Goal: Task Accomplishment & Management: Use online tool/utility

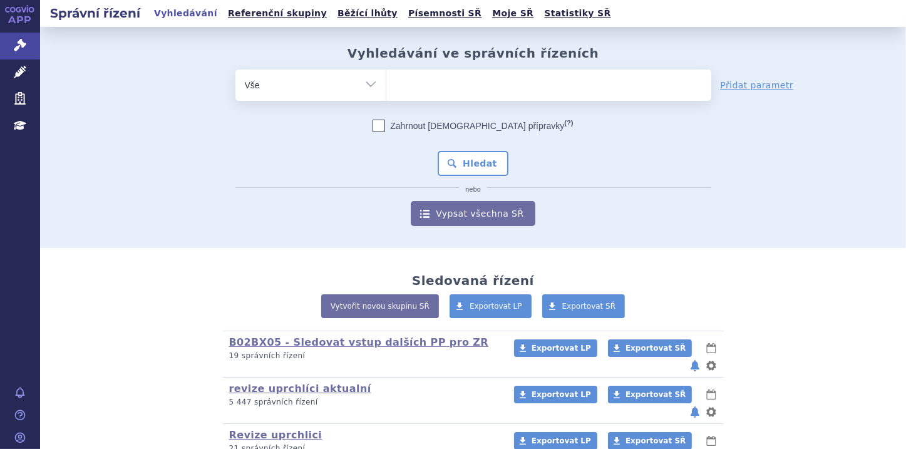
click at [368, 86] on select "Vše Spisová značka Typ SŘ Přípravek/SUKL kód Účastník/Držitel" at bounding box center [311, 84] width 150 height 28
select select "filter-file-number"
click at [236, 70] on select "Vše Spisová značka Typ SŘ Přípravek/SUKL kód Účastník/Držitel" at bounding box center [311, 84] width 150 height 28
click at [396, 81] on input "search" at bounding box center [399, 84] width 7 height 16
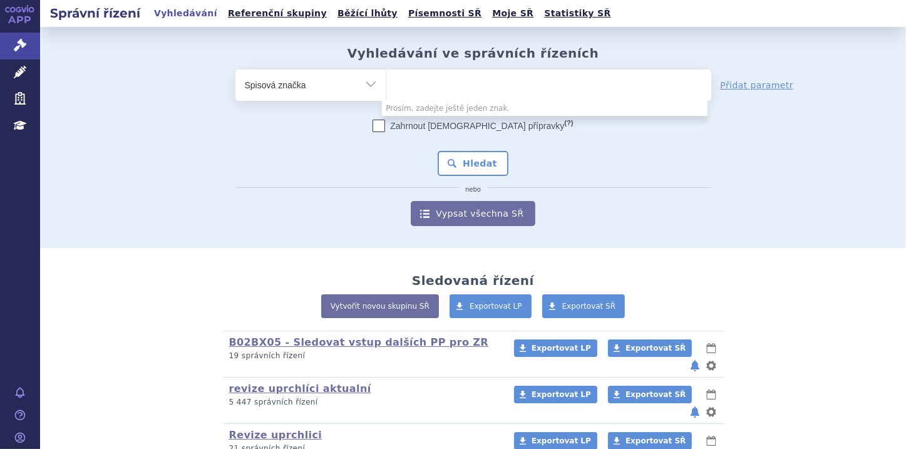
paste input "SUKLS349969/2025"
type input "SUKLS349969/2025"
select select "SUKLS349969/2025"
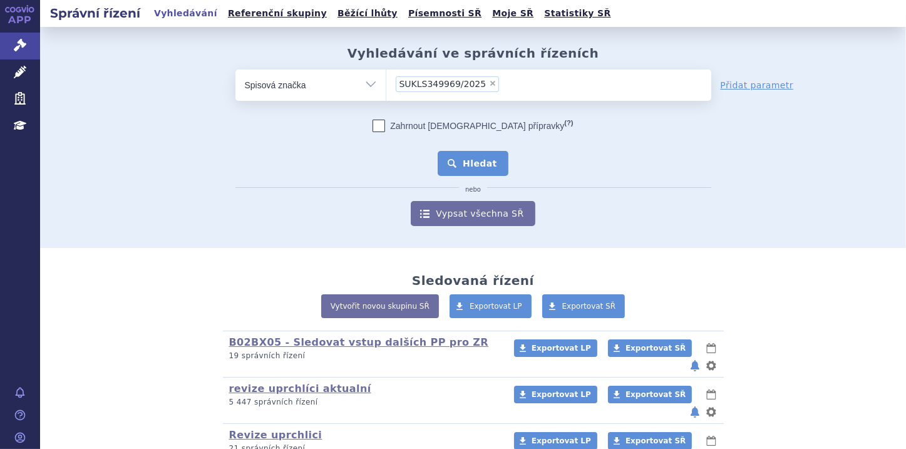
click at [478, 160] on button "Hledat" at bounding box center [473, 163] width 71 height 25
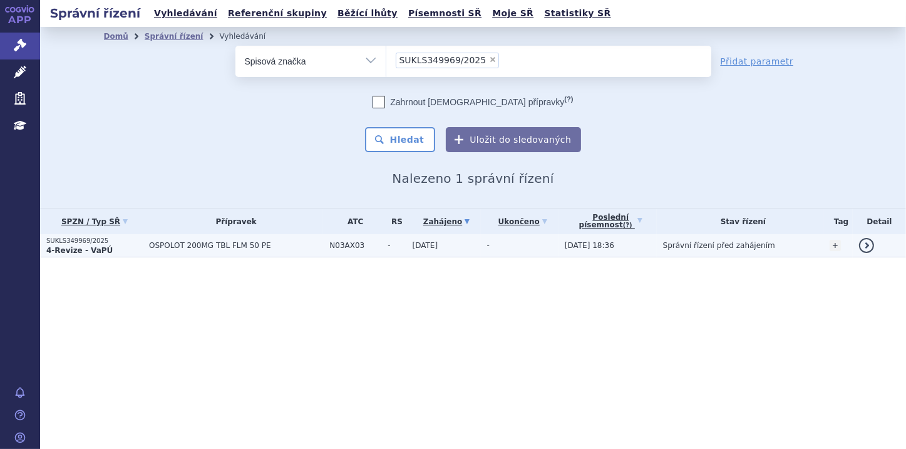
click at [207, 246] on span "OSPOLOT 200MG TBL FLM 50 PE" at bounding box center [236, 245] width 174 height 9
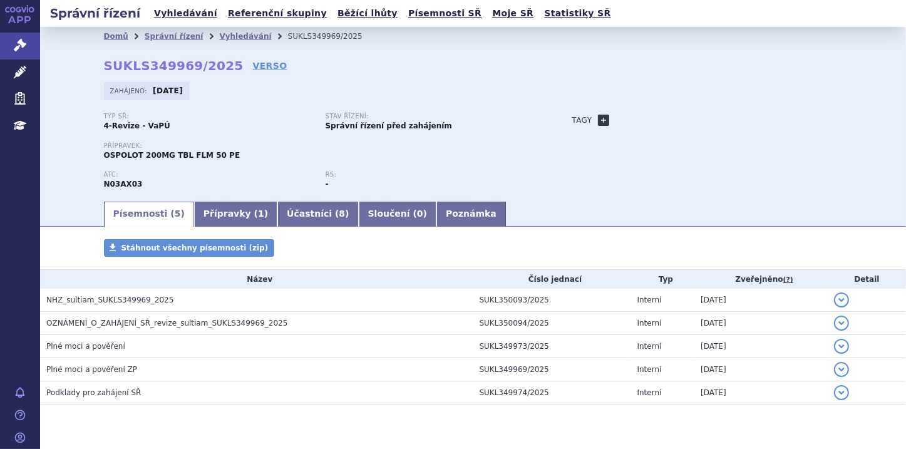
click at [599, 124] on link "+" at bounding box center [603, 120] width 11 height 11
click at [692, 120] on span at bounding box center [698, 120] width 13 height 15
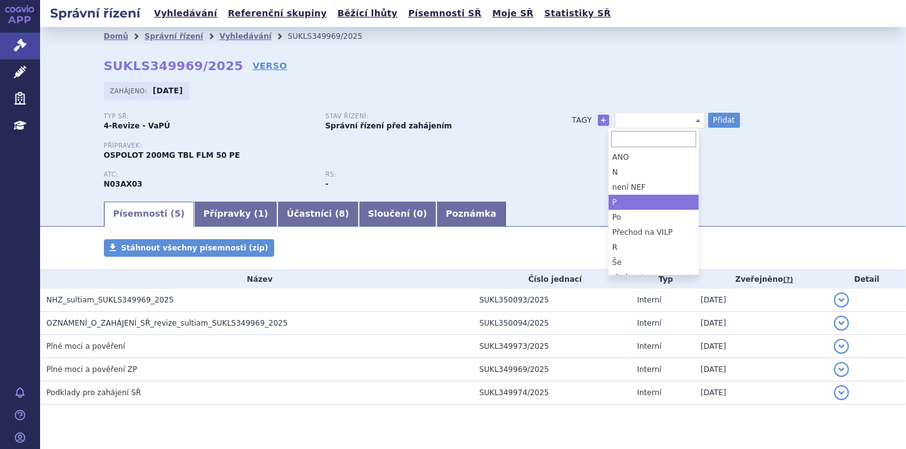
select select "P"
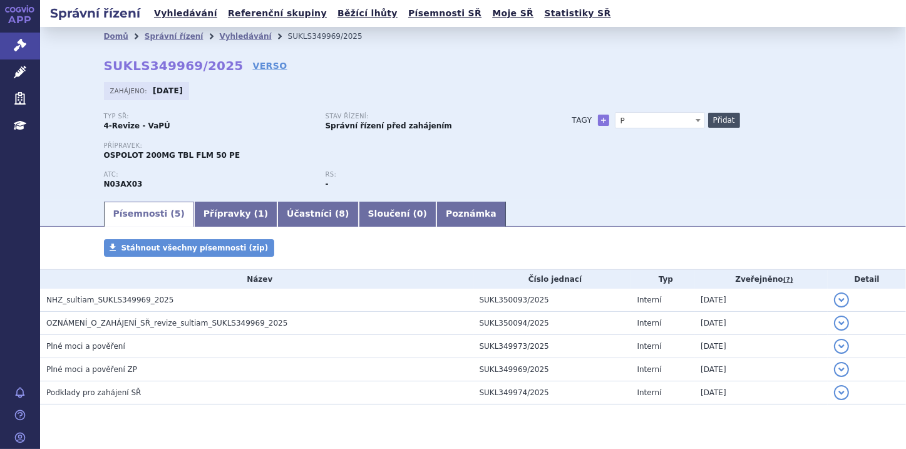
click at [715, 120] on button "Přidat" at bounding box center [724, 120] width 32 height 15
click at [695, 119] on span at bounding box center [698, 120] width 13 height 15
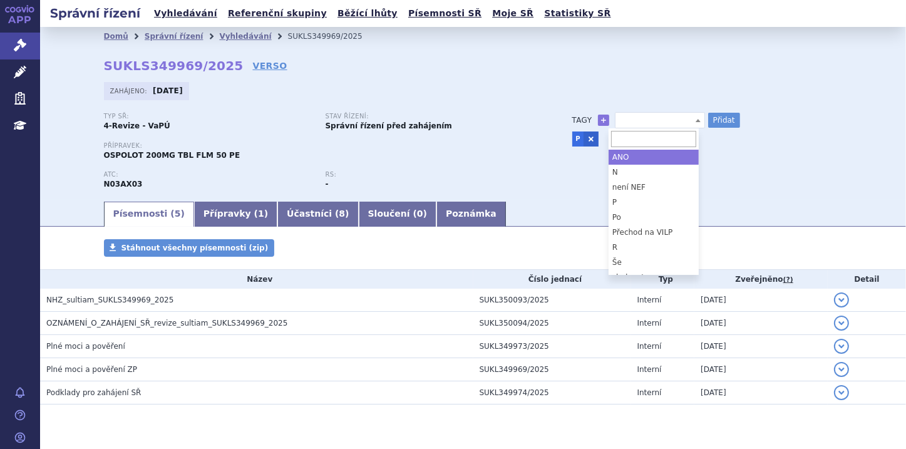
scroll to position [55, 0]
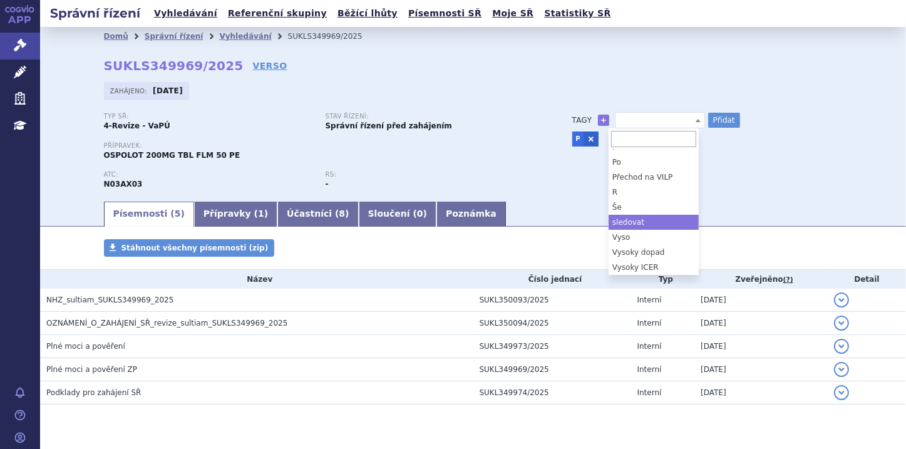
select select "sledovat"
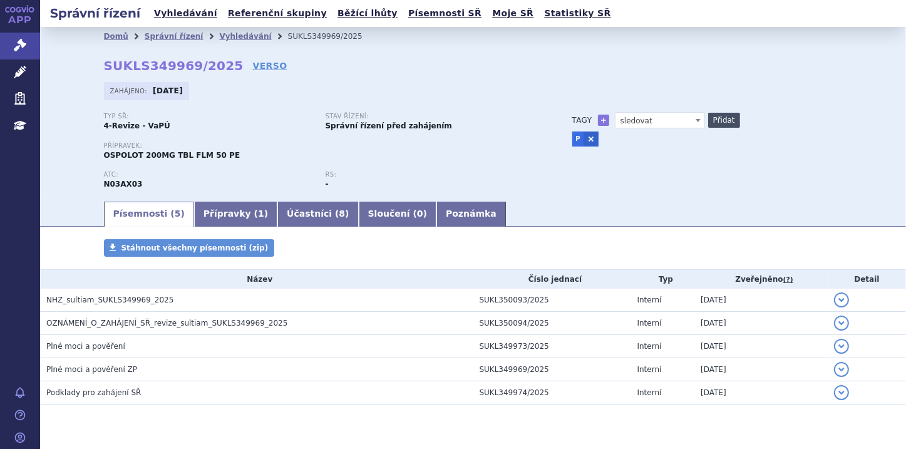
click at [725, 123] on button "Přidat" at bounding box center [724, 120] width 32 height 15
select select
click at [437, 212] on link "Poznámka" at bounding box center [472, 214] width 70 height 25
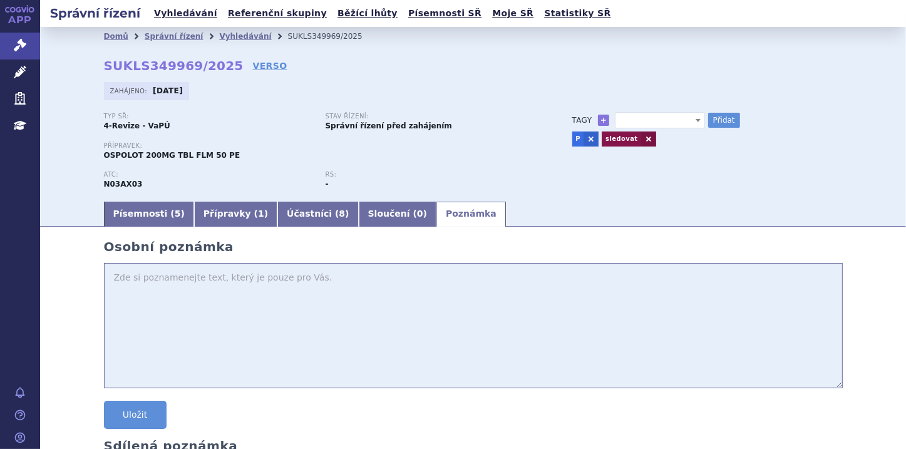
click at [122, 284] on textarea at bounding box center [473, 325] width 739 height 125
type textarea "Sledovat pro upravy v ODTD"
click at [127, 407] on button "Uložit" at bounding box center [135, 415] width 63 height 28
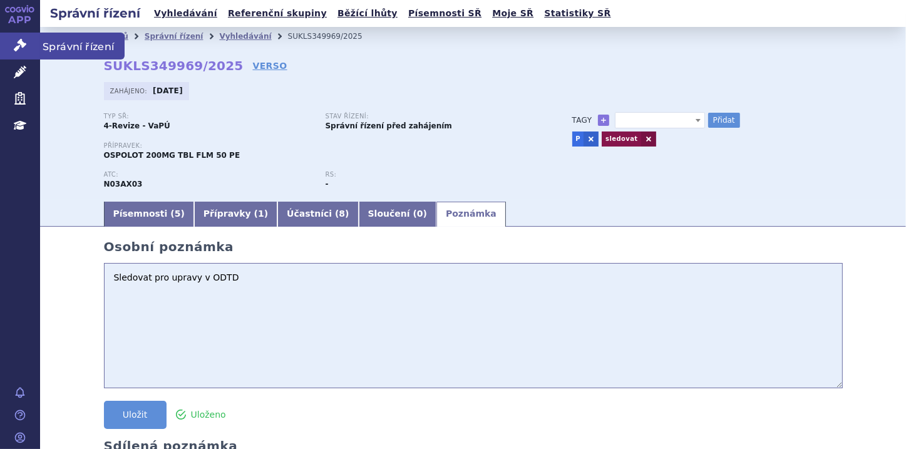
click at [26, 45] on link "Správní řízení" at bounding box center [20, 46] width 40 height 26
